Goal: Check status: Check status

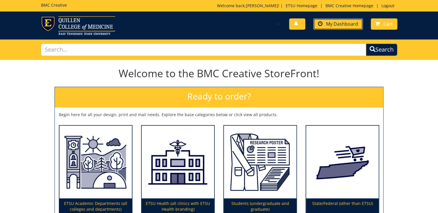
click at [346, 26] on span "My Dashboard" at bounding box center [342, 24] width 32 height 6
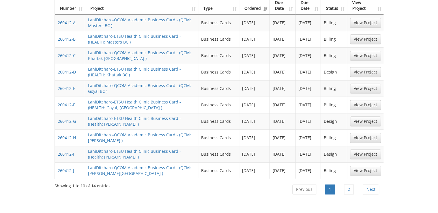
scroll to position [300, 0]
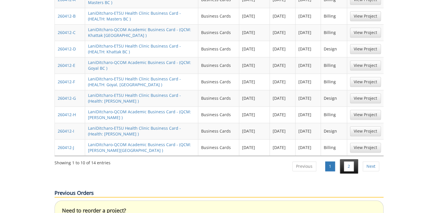
click at [348, 159] on li "2" at bounding box center [349, 166] width 18 height 14
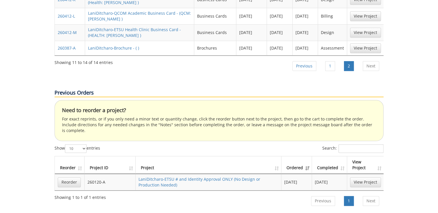
scroll to position [254, 0]
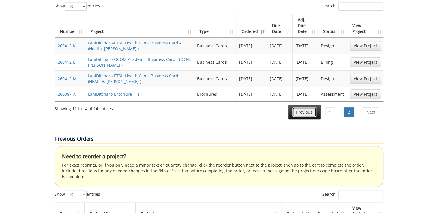
click at [306, 107] on link "Previous" at bounding box center [305, 112] width 24 height 10
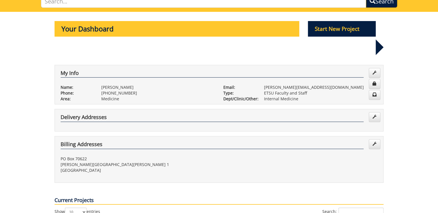
scroll to position [0, 0]
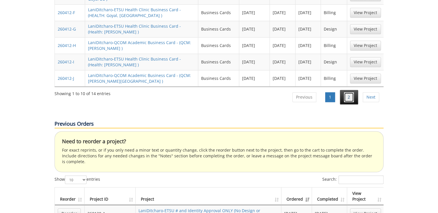
click at [350, 92] on link "2" at bounding box center [349, 97] width 10 height 10
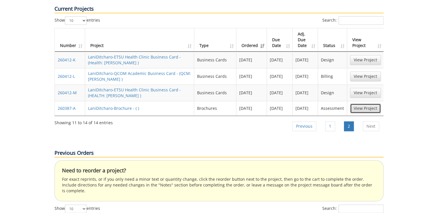
click at [364, 104] on link "View Project" at bounding box center [365, 109] width 31 height 10
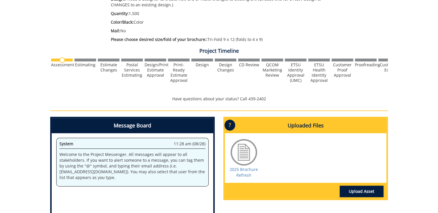
scroll to position [162, 0]
